Goal: Task Accomplishment & Management: Use online tool/utility

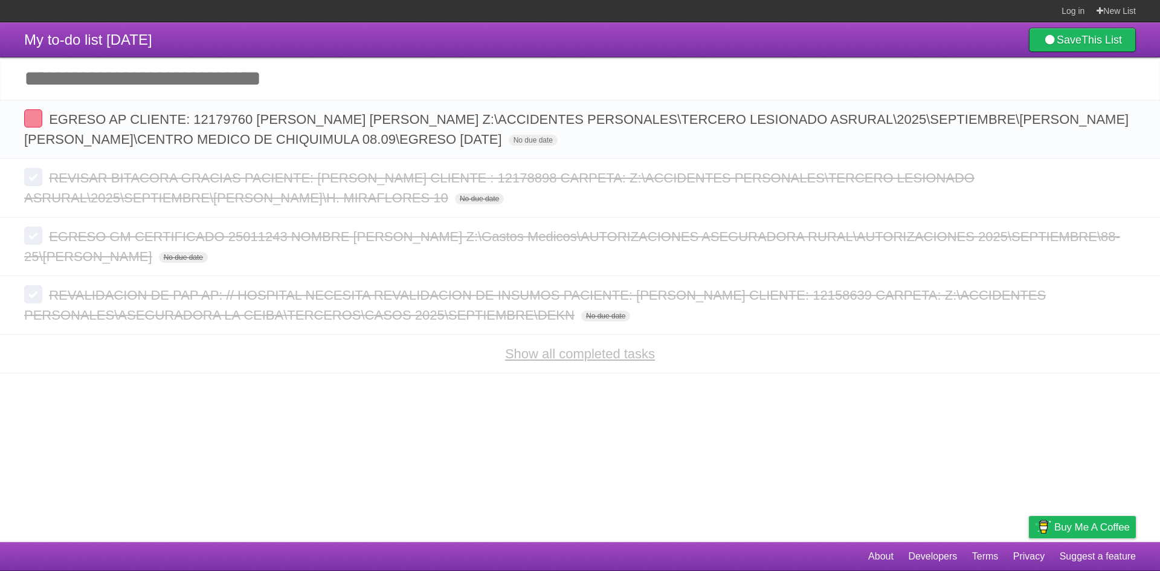
click at [532, 361] on link "Show all completed tasks" at bounding box center [580, 353] width 150 height 15
